Goal: Task Accomplishment & Management: Use online tool/utility

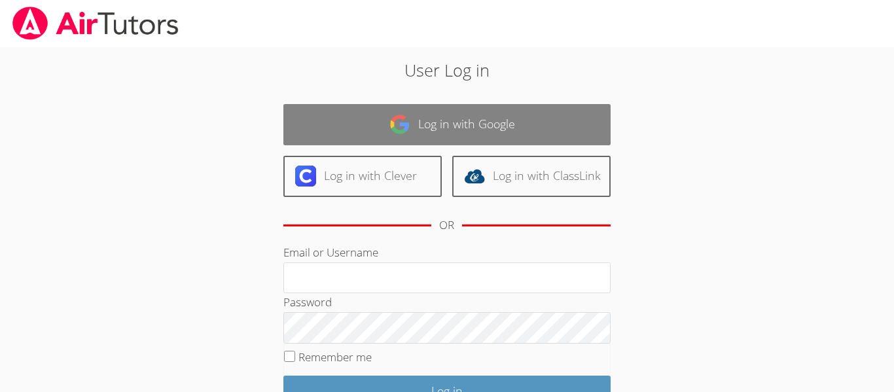
type input "[PERSON_NAME][EMAIL_ADDRESS][DOMAIN_NAME]"
click at [408, 116] on img at bounding box center [400, 124] width 21 height 21
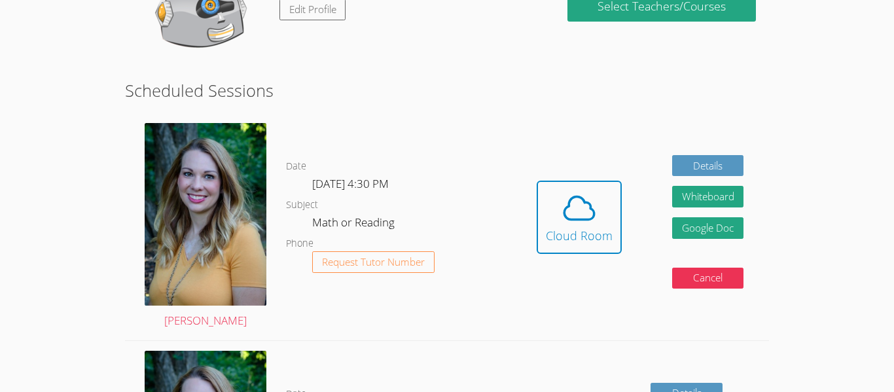
scroll to position [262, 0]
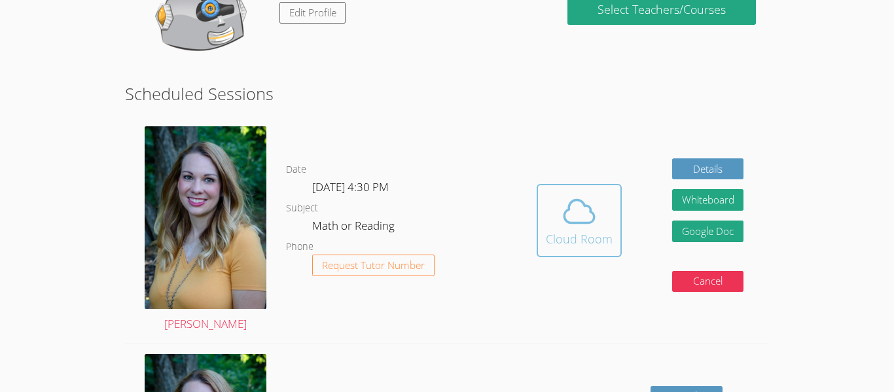
click at [594, 239] on div "Cloud Room" at bounding box center [579, 239] width 67 height 18
click at [588, 225] on icon at bounding box center [579, 211] width 37 height 37
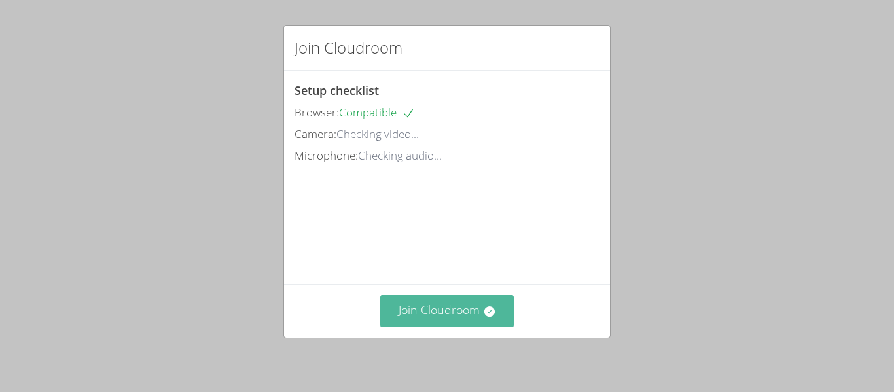
click at [479, 303] on button "Join Cloudroom" at bounding box center [447, 311] width 134 height 32
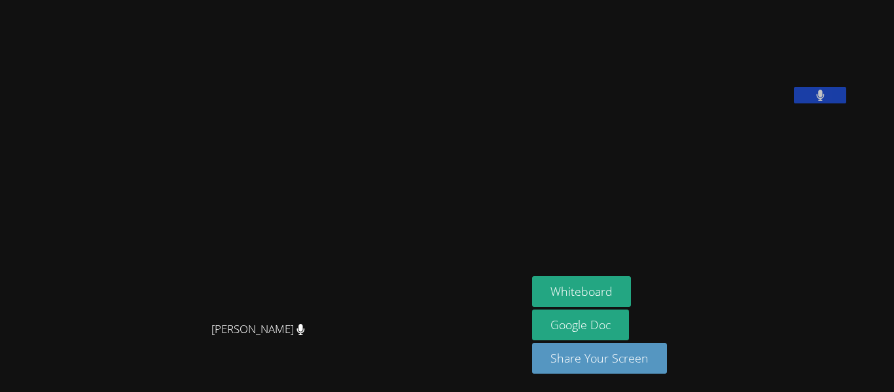
click at [729, 67] on video at bounding box center [630, 54] width 196 height 98
click at [824, 101] on icon at bounding box center [820, 95] width 8 height 11
click at [828, 101] on icon at bounding box center [821, 95] width 14 height 11
click at [667, 366] on button "Share Your Screen" at bounding box center [599, 358] width 135 height 31
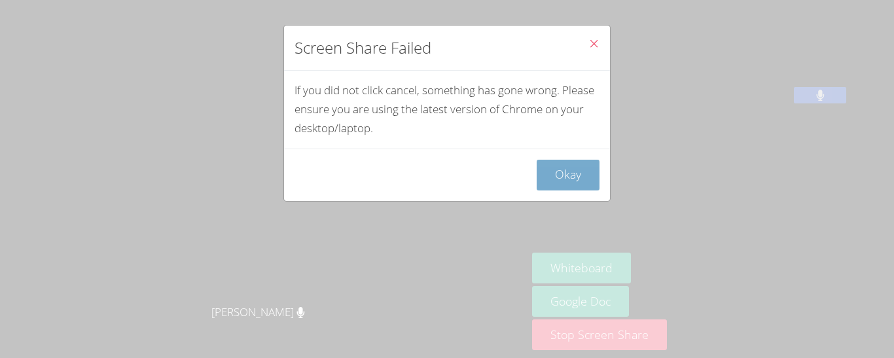
click at [573, 187] on button "Okay" at bounding box center [568, 175] width 63 height 31
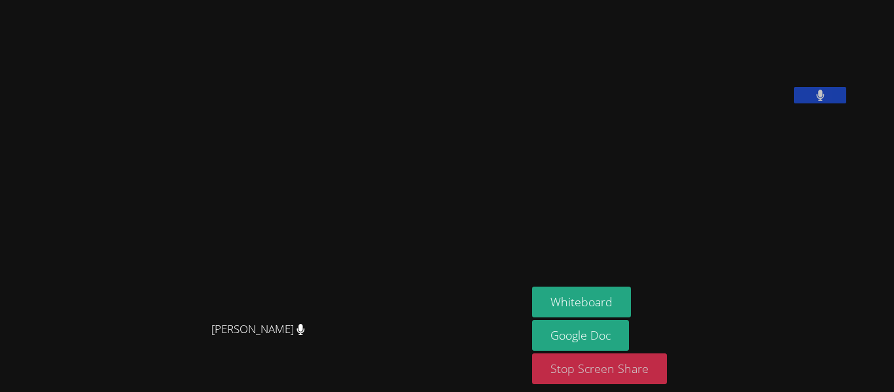
click at [667, 373] on button "Stop Screen Share" at bounding box center [599, 369] width 135 height 31
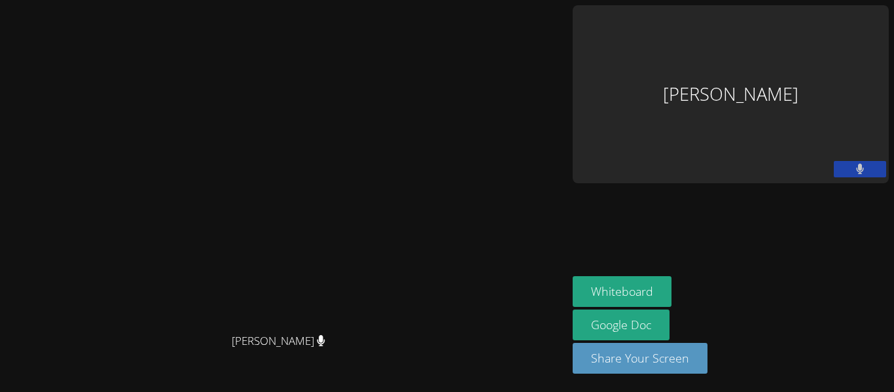
click at [795, 32] on div "Lior Friedman" at bounding box center [731, 94] width 316 height 178
click at [382, 102] on video at bounding box center [284, 170] width 196 height 314
click at [827, 48] on div "Lior Friedman" at bounding box center [731, 94] width 316 height 178
click at [672, 302] on button "Whiteboard" at bounding box center [622, 291] width 99 height 31
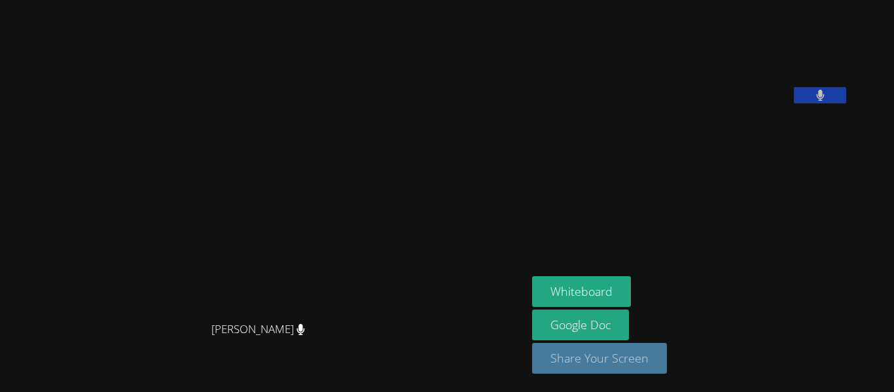
click at [625, 351] on button "Share Your Screen" at bounding box center [599, 358] width 135 height 31
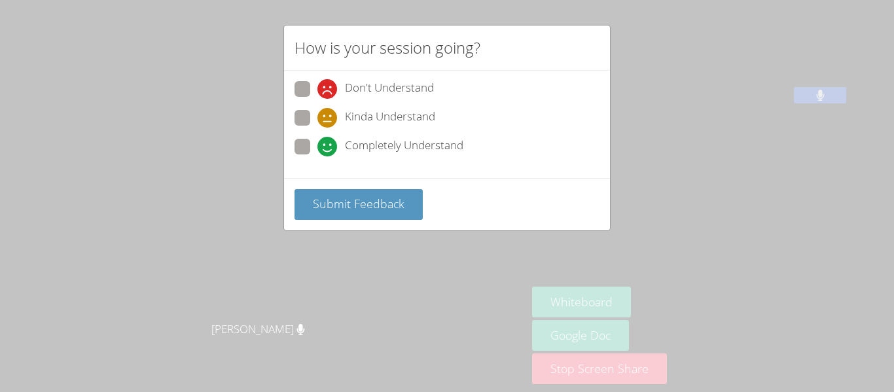
click at [318, 156] on span at bounding box center [318, 156] width 0 height 0
click at [318, 145] on input "Completely Understand" at bounding box center [323, 144] width 11 height 11
radio input "true"
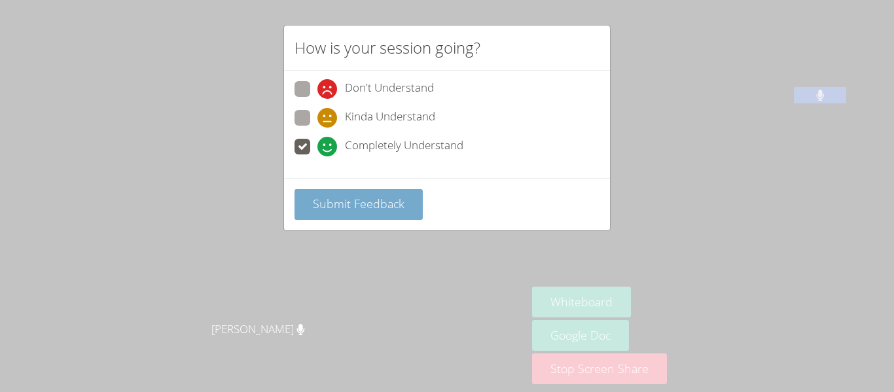
click at [401, 215] on button "Submit Feedback" at bounding box center [359, 204] width 128 height 31
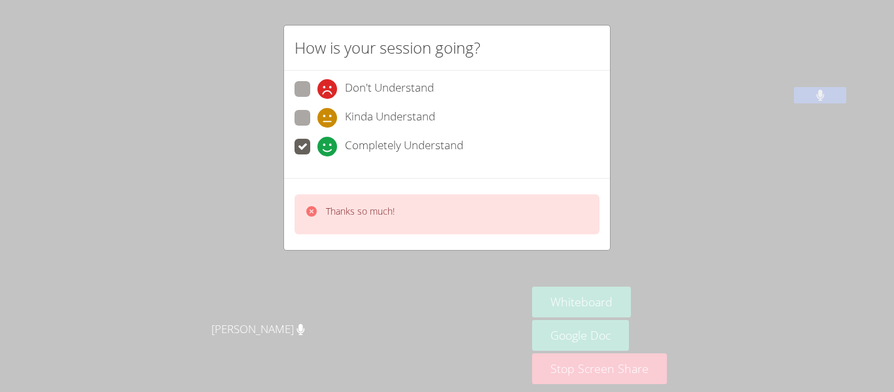
click at [382, 219] on div "Thanks so much!" at bounding box center [360, 214] width 69 height 19
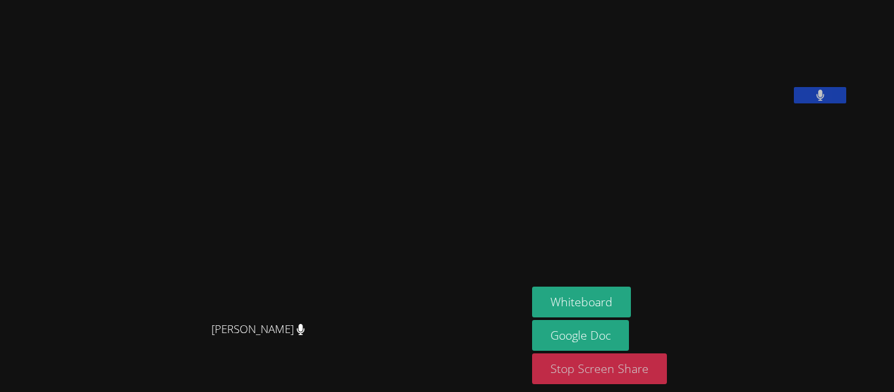
click at [640, 365] on button "Stop Screen Share" at bounding box center [599, 369] width 135 height 31
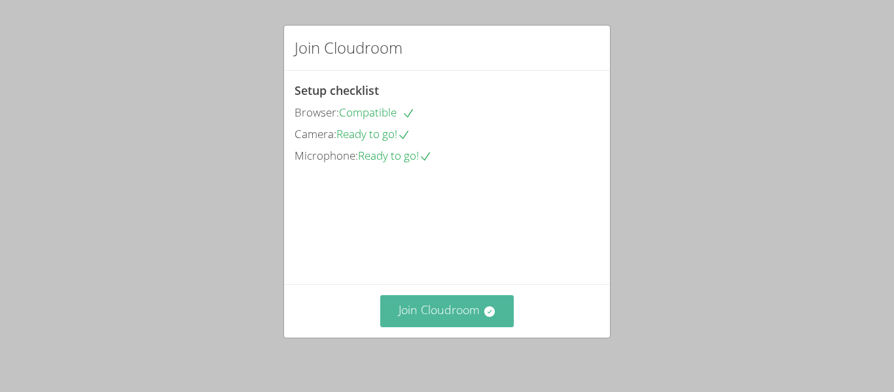
click at [461, 299] on button "Join Cloudroom" at bounding box center [447, 311] width 134 height 32
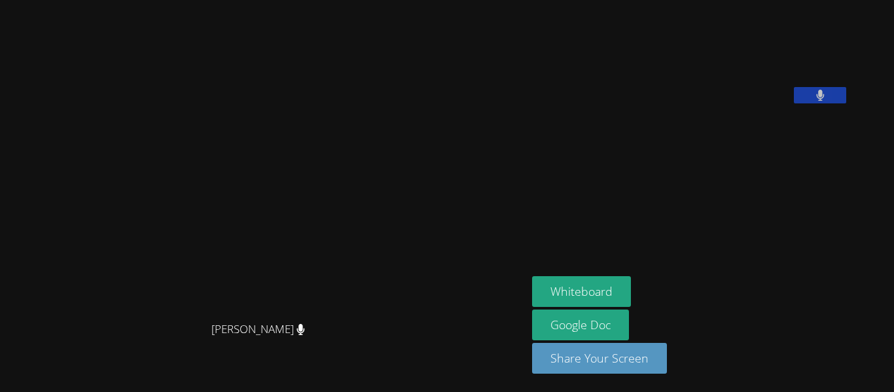
click at [231, 101] on video at bounding box center [264, 170] width 196 height 291
click at [305, 335] on icon at bounding box center [301, 329] width 9 height 11
click at [623, 227] on aside "[PERSON_NAME] Whiteboard Google Doc Share Your Screen" at bounding box center [690, 196] width 327 height 392
click at [305, 335] on icon at bounding box center [301, 329] width 9 height 11
